Goal: Find specific page/section: Find specific page/section

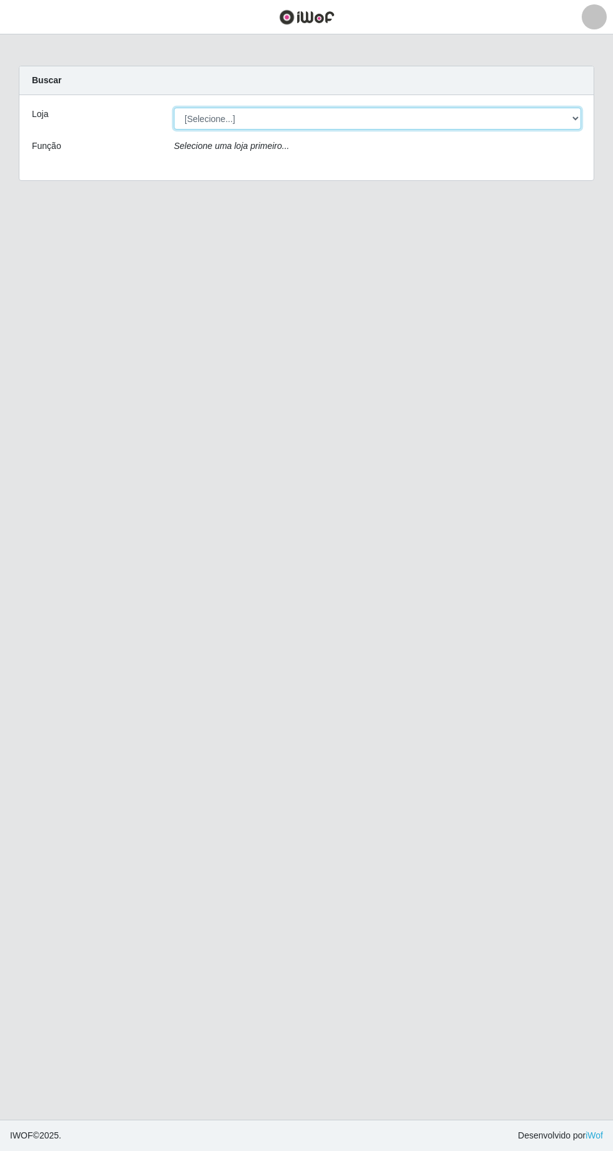
click at [572, 110] on select "[Selecione...] [GEOGRAPHIC_DATA] - [GEOGRAPHIC_DATA] [GEOGRAPHIC_DATA] - [GEOGR…" at bounding box center [378, 119] width 408 height 22
select select "508"
click at [174, 108] on select "[Selecione...] [GEOGRAPHIC_DATA] - [GEOGRAPHIC_DATA] [GEOGRAPHIC_DATA] - [GEOGR…" at bounding box center [378, 119] width 408 height 22
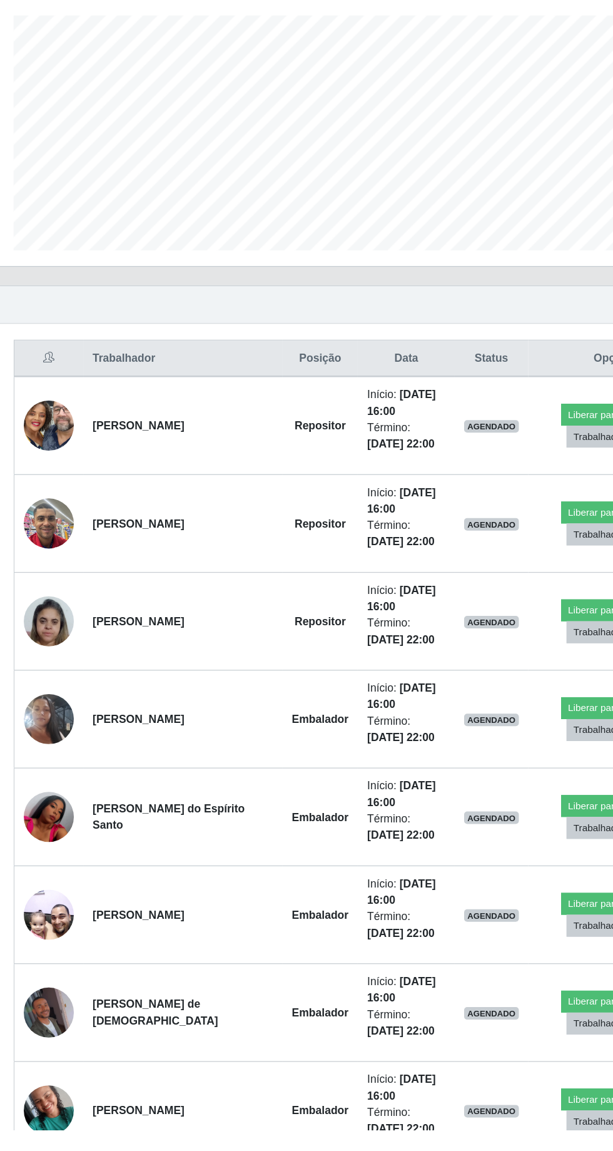
click at [58, 528] on icon at bounding box center [60, 532] width 9 height 9
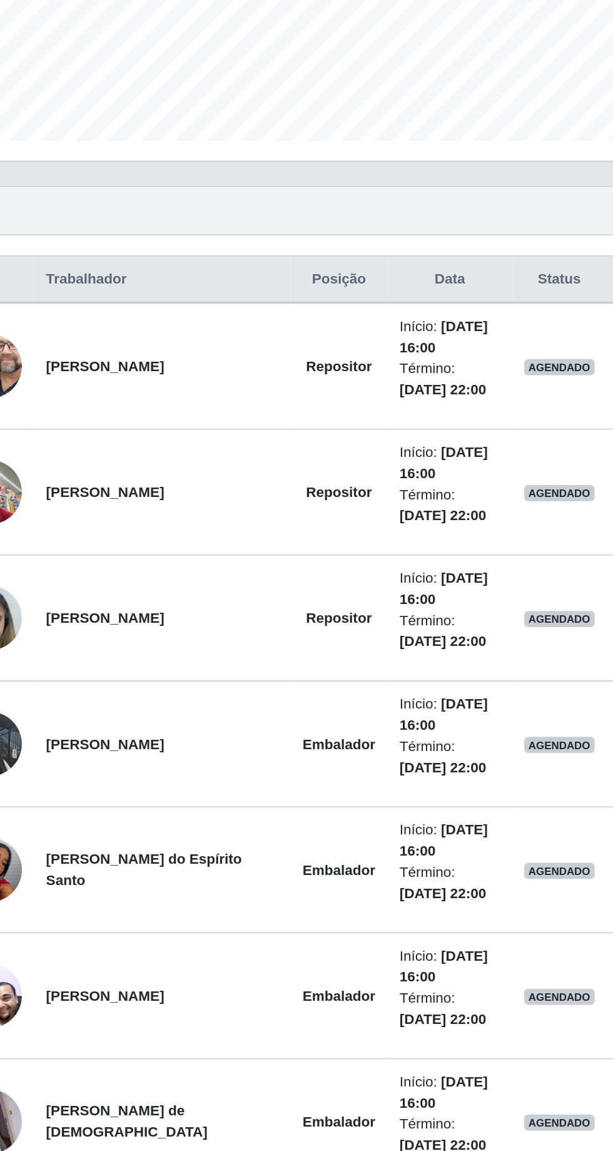
scroll to position [43, 0]
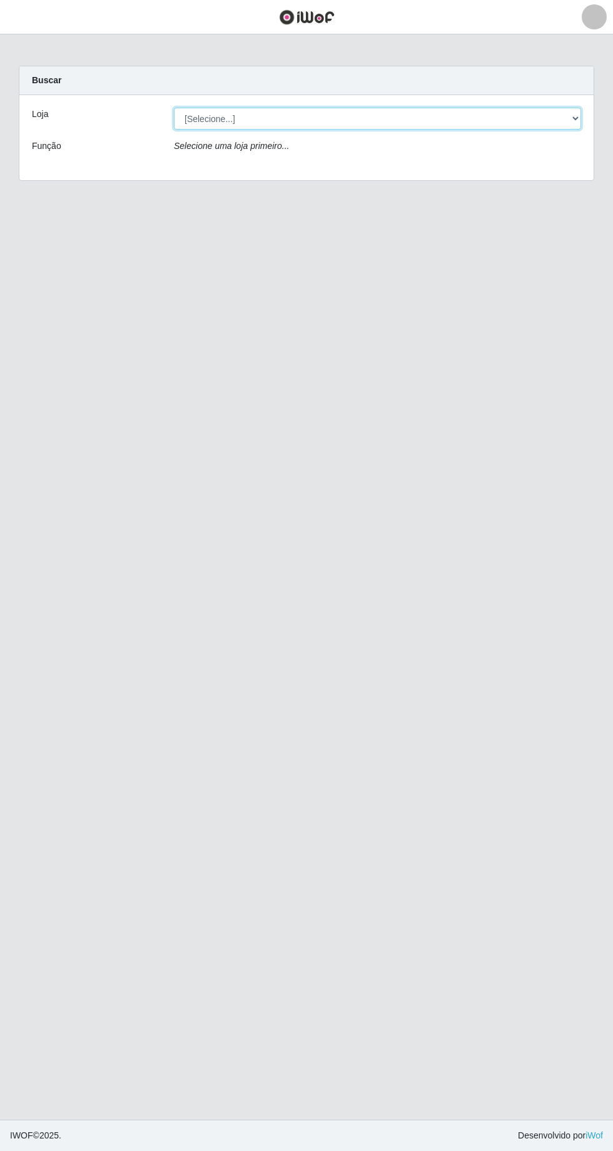
click at [501, 128] on select "[Selecione...] [GEOGRAPHIC_DATA] - [GEOGRAPHIC_DATA] [GEOGRAPHIC_DATA] - [GEOGR…" at bounding box center [378, 119] width 408 height 22
select select "508"
click at [174, 108] on select "[Selecione...] [GEOGRAPHIC_DATA] - [GEOGRAPHIC_DATA] [GEOGRAPHIC_DATA] - [GEOGR…" at bounding box center [378, 119] width 408 height 22
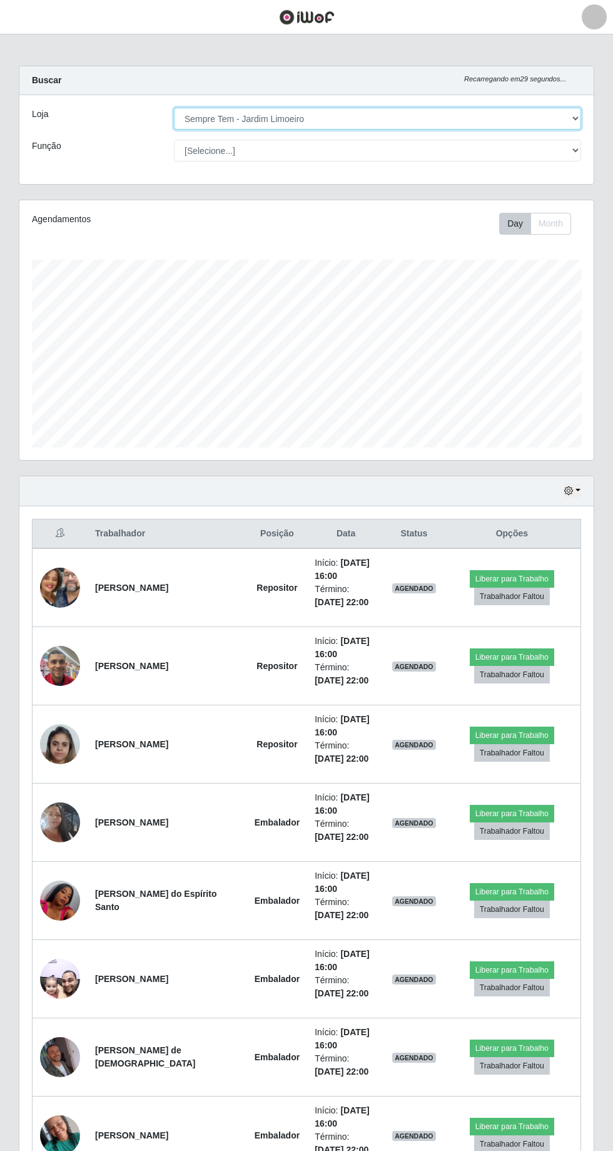
scroll to position [259, 575]
click at [575, 119] on select "[Selecione...] [GEOGRAPHIC_DATA] - [GEOGRAPHIC_DATA] [GEOGRAPHIC_DATA] - [GEOGR…" at bounding box center [378, 119] width 408 height 22
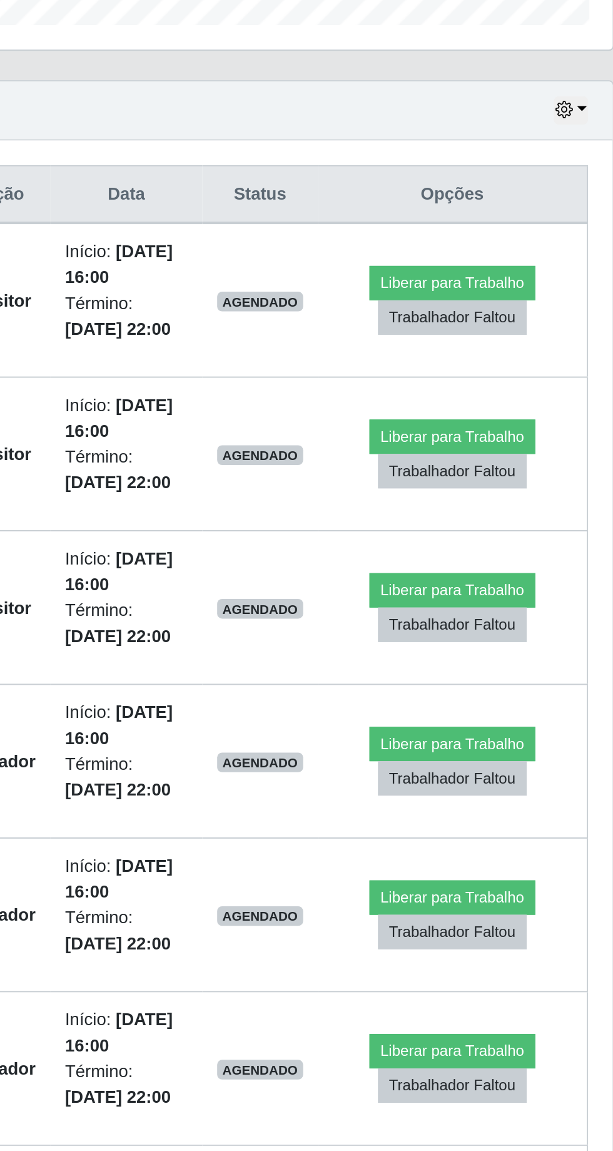
scroll to position [45, 0]
